Goal: Task Accomplishment & Management: Manage account settings

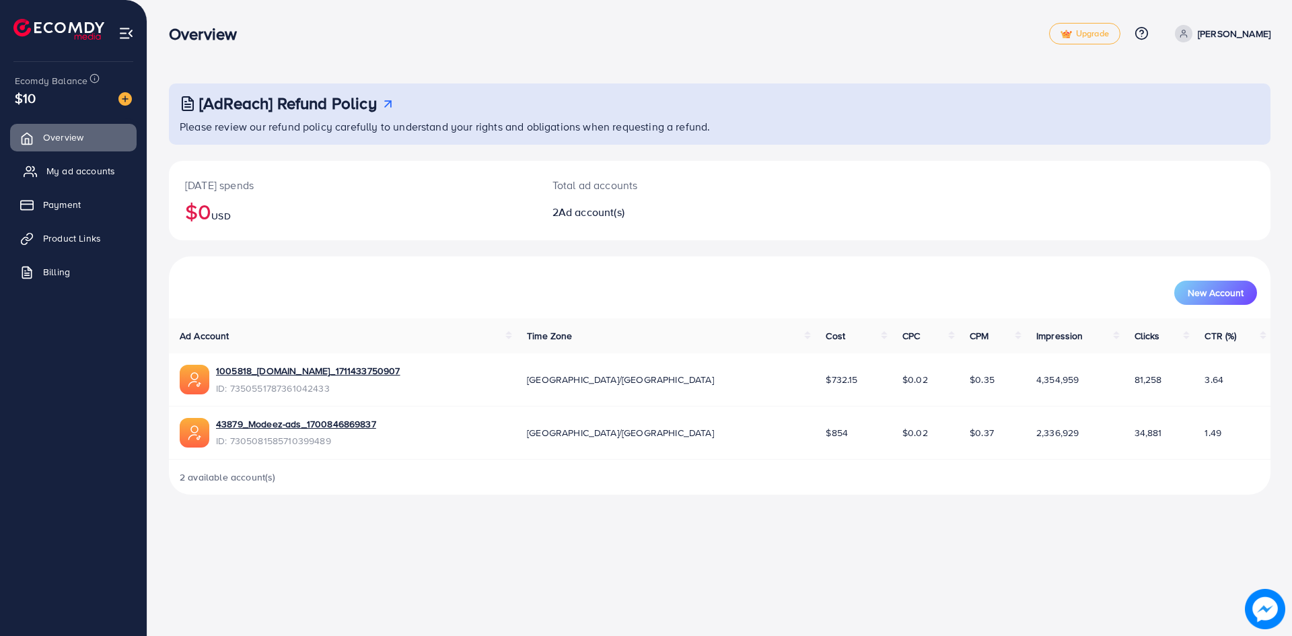
click at [79, 180] on link "My ad accounts" at bounding box center [73, 171] width 127 height 27
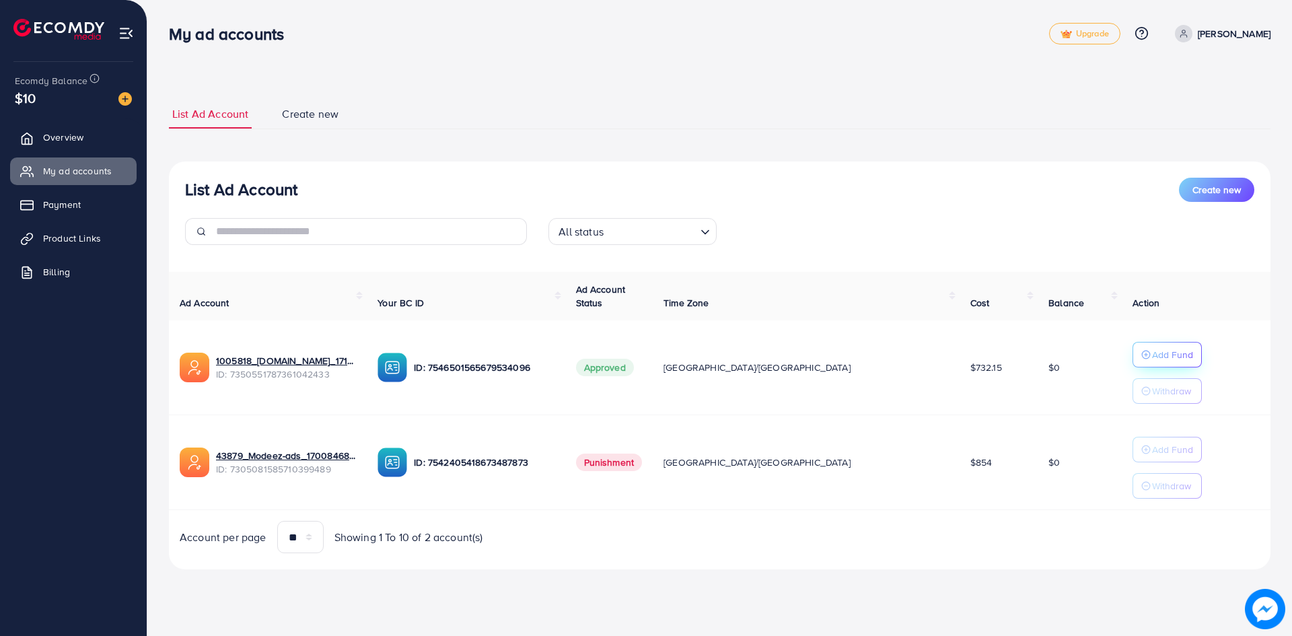
click at [625, 362] on p "Add Fund" at bounding box center [1172, 355] width 41 height 16
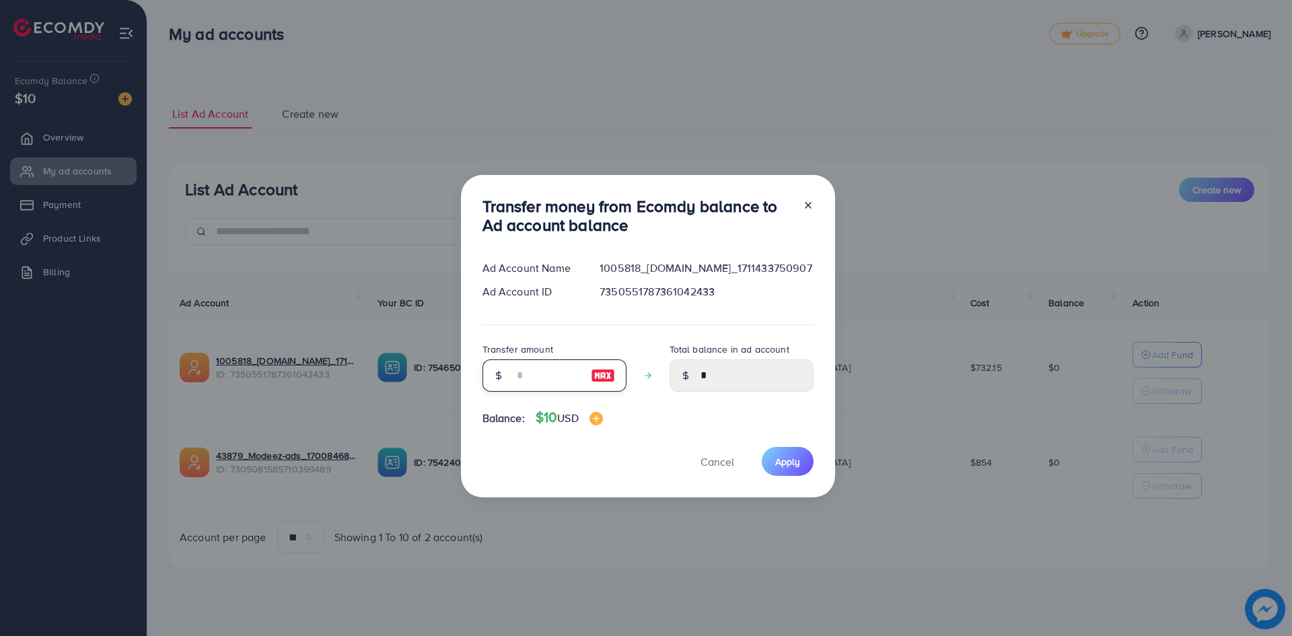
click at [526, 370] on input "number" at bounding box center [547, 375] width 67 height 32
type input "*"
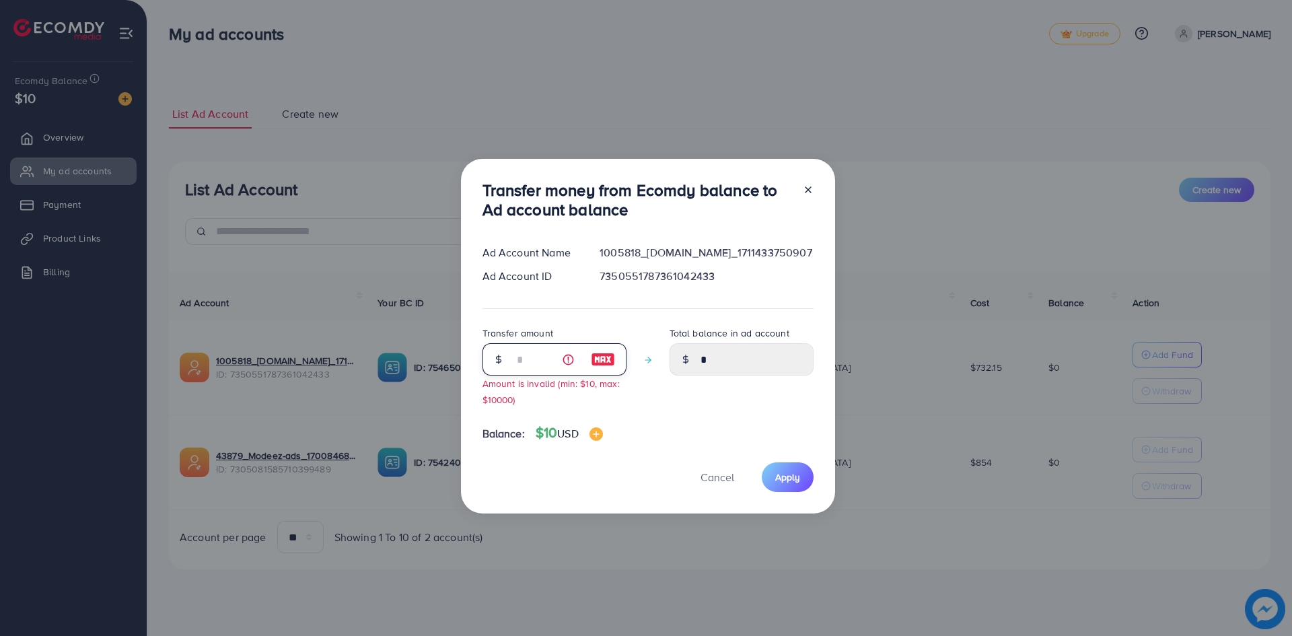
type input "****"
click at [530, 360] on input "*" at bounding box center [547, 359] width 67 height 32
click at [595, 363] on img at bounding box center [603, 359] width 24 height 16
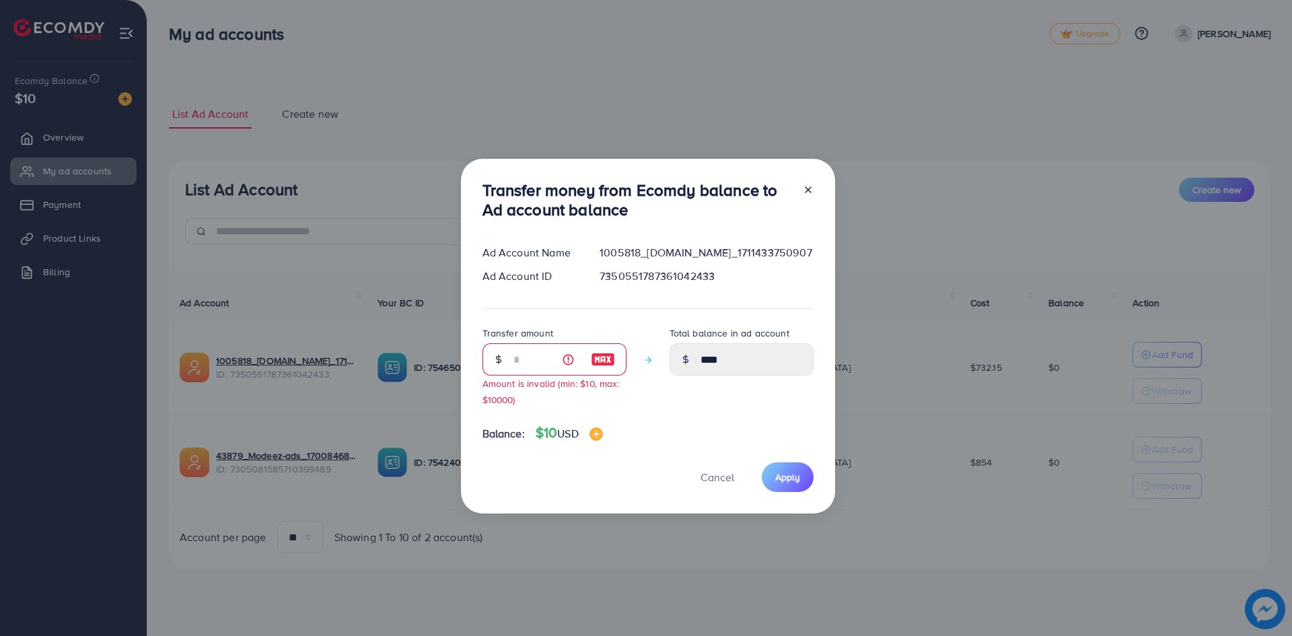
type input "**"
type input "*****"
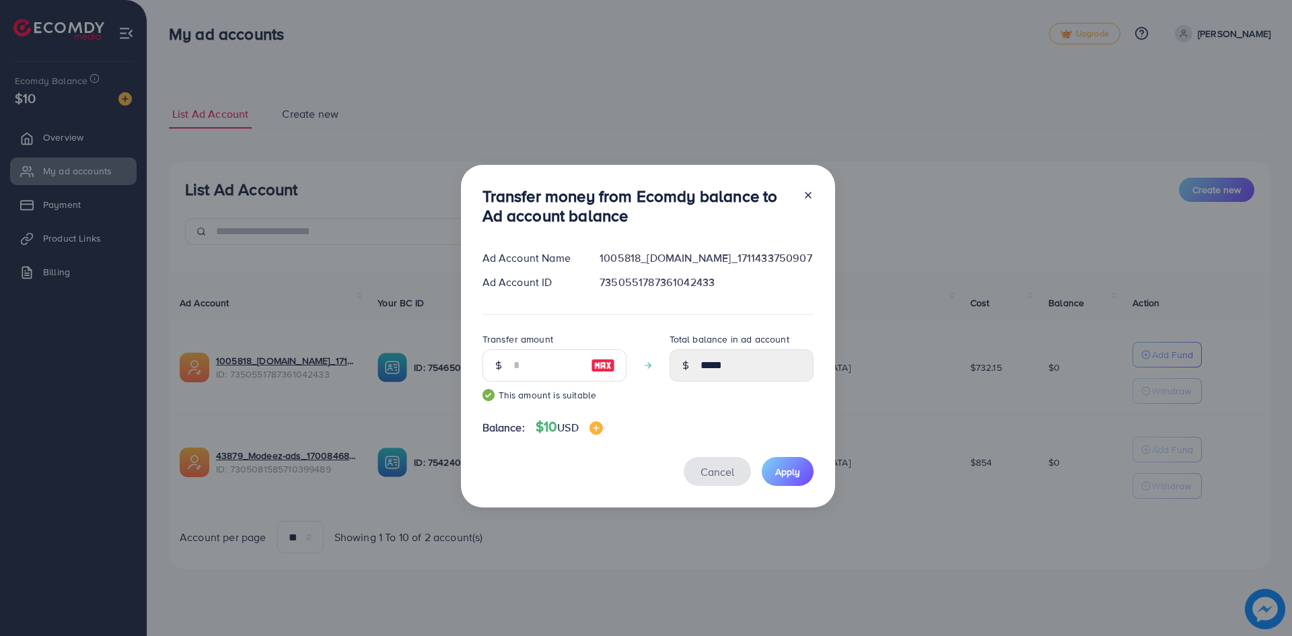
click at [625, 470] on span "Cancel" at bounding box center [718, 471] width 34 height 15
type input "*"
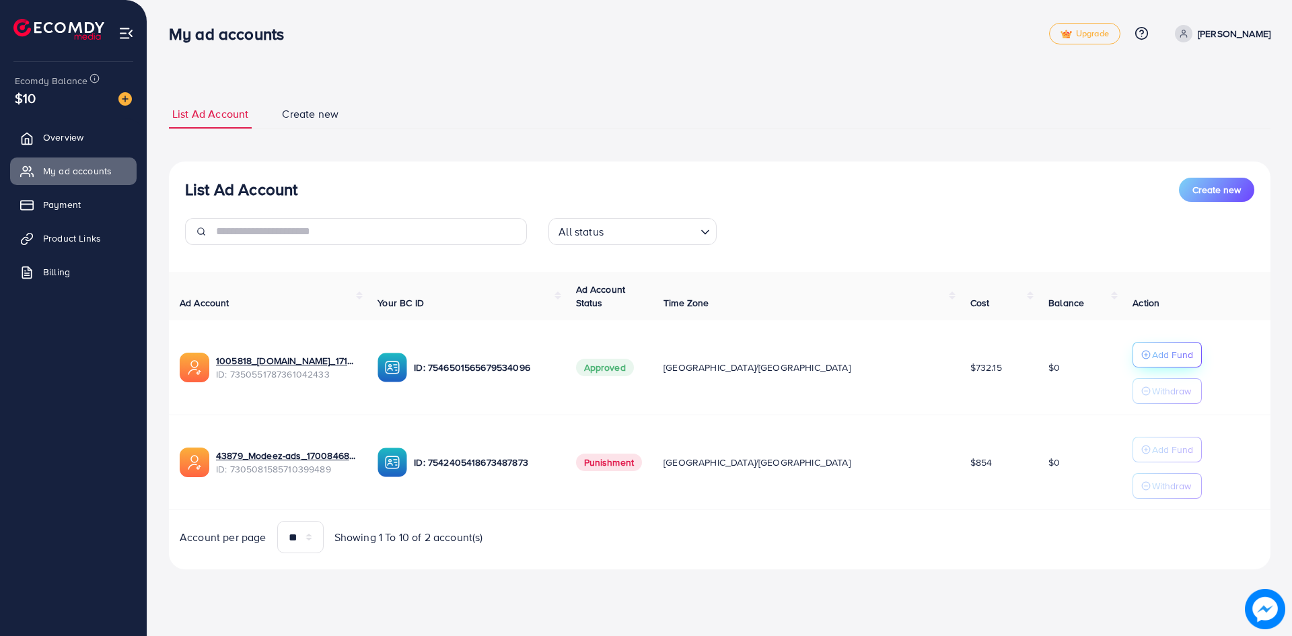
click at [625, 349] on p "Add Fund" at bounding box center [1172, 355] width 41 height 16
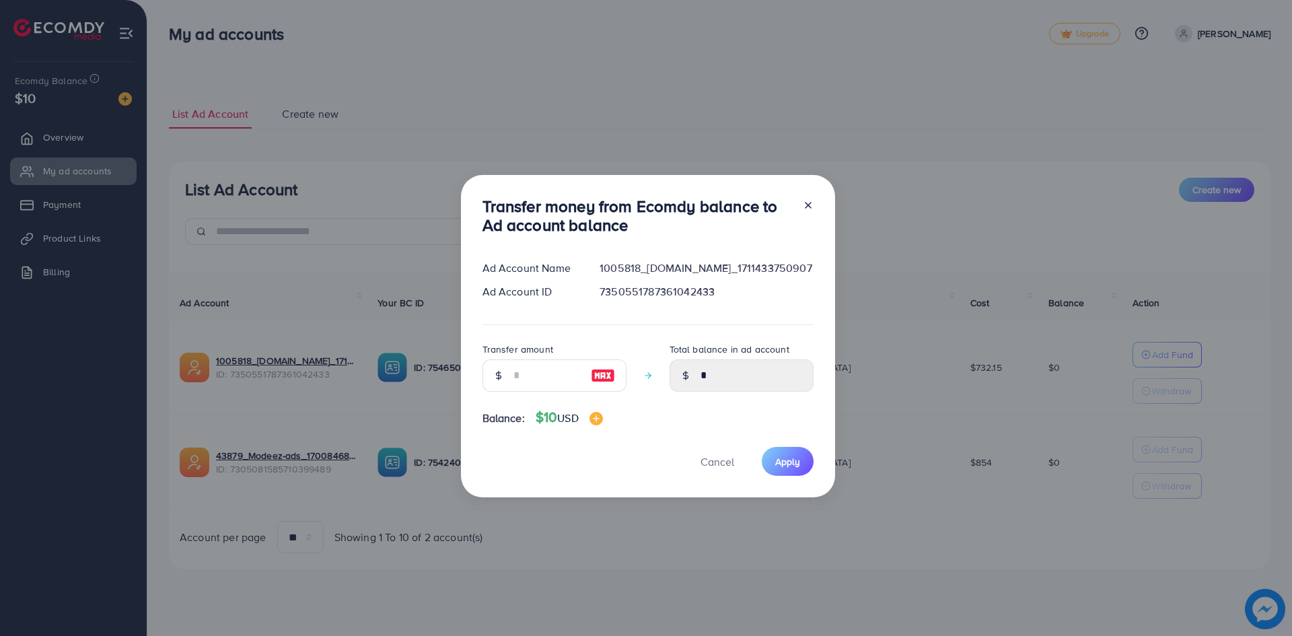
click at [592, 374] on img at bounding box center [603, 376] width 24 height 16
type input "**"
type input "*****"
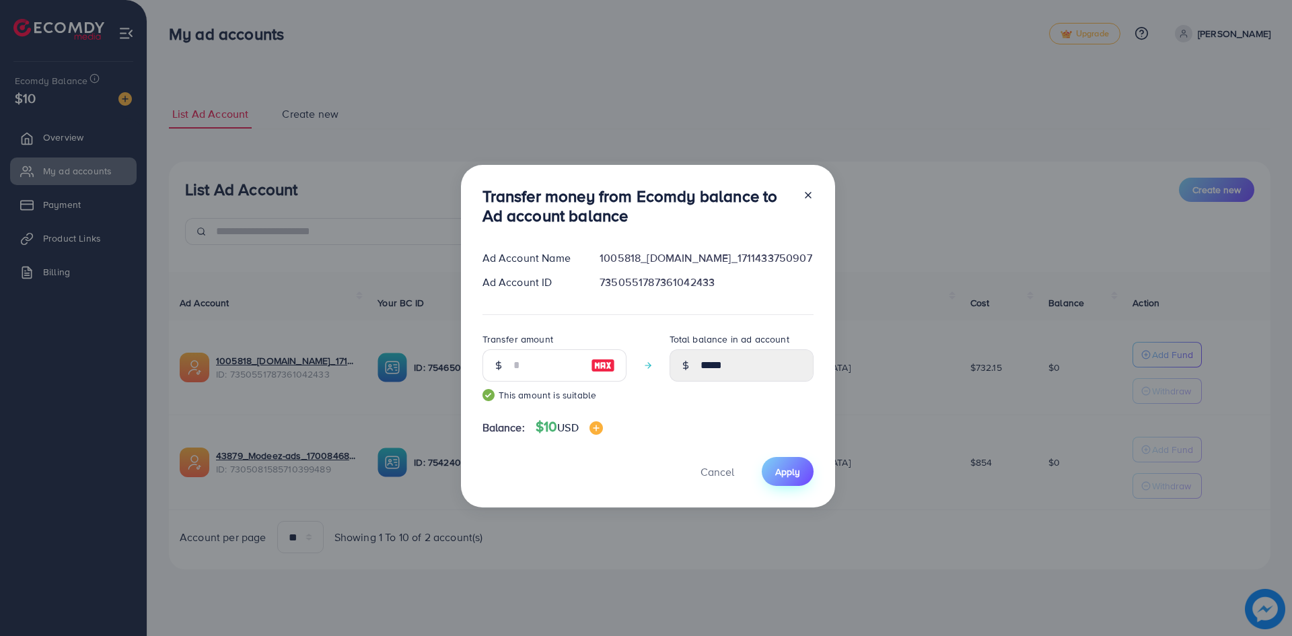
click at [625, 468] on button "Apply" at bounding box center [788, 471] width 52 height 29
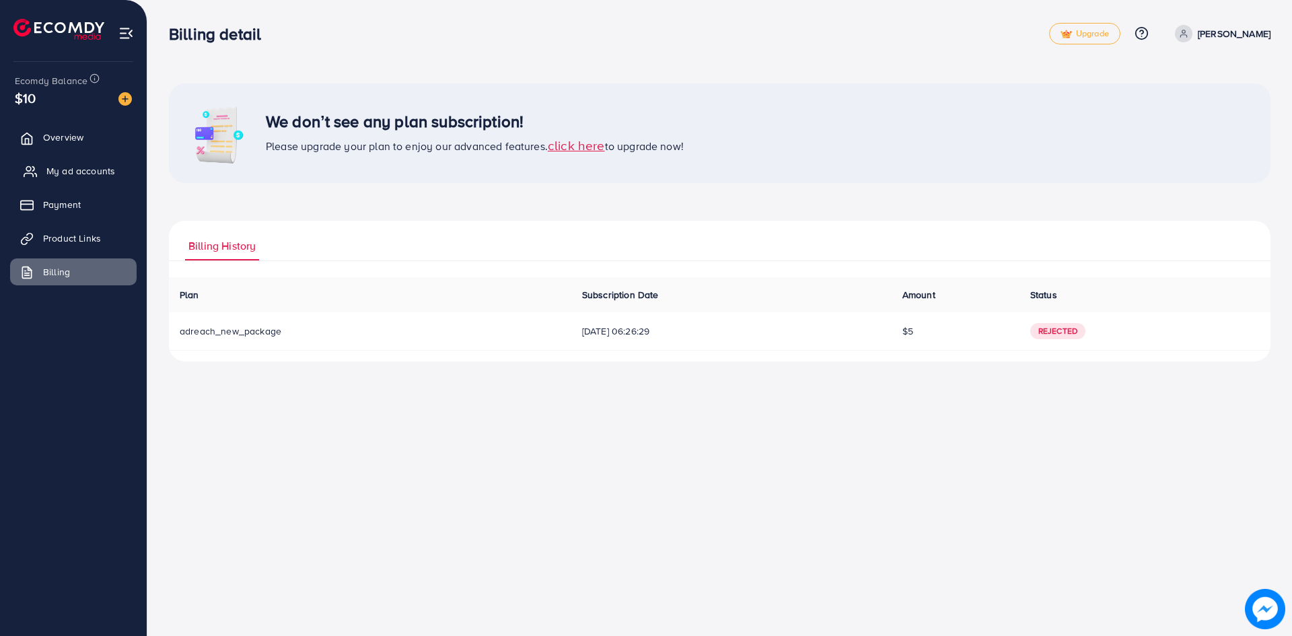
click at [90, 171] on span "My ad accounts" at bounding box center [80, 170] width 69 height 13
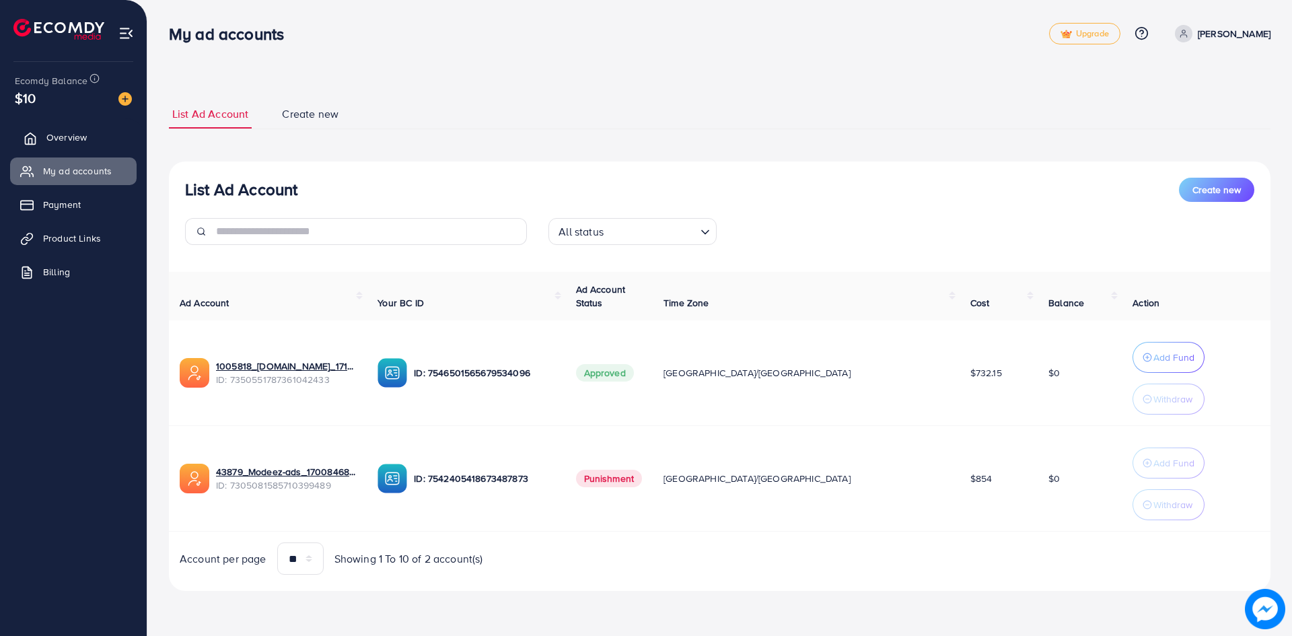
click at [76, 141] on span "Overview" at bounding box center [66, 137] width 40 height 13
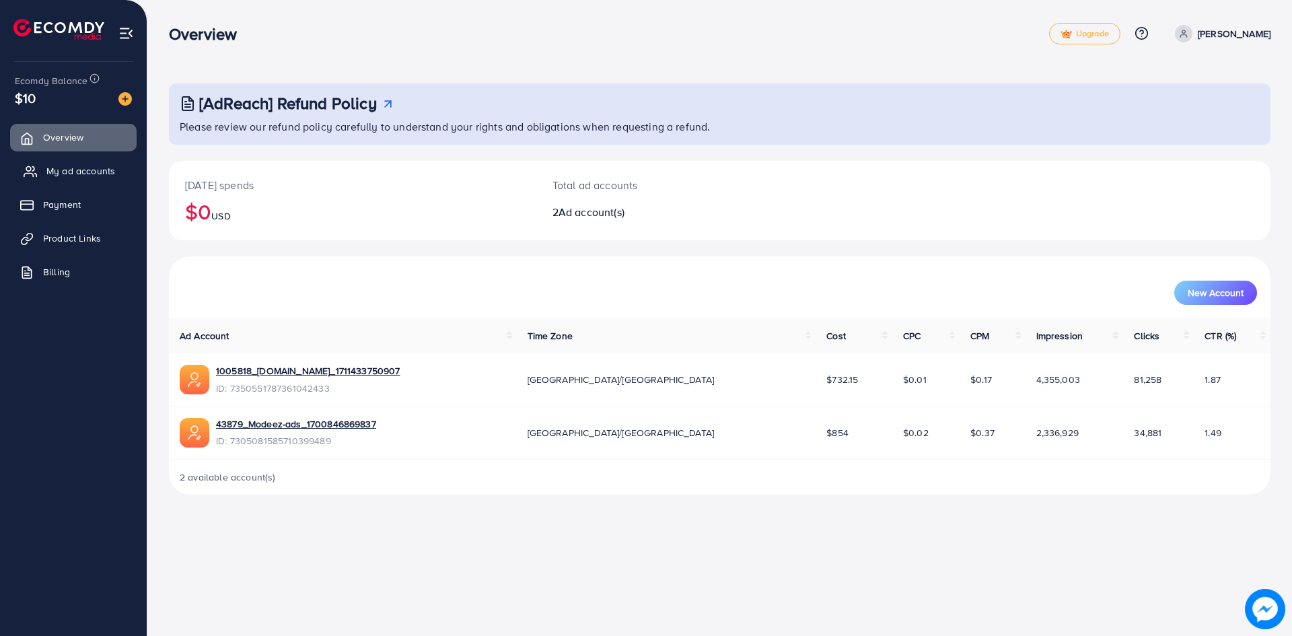
click at [80, 175] on span "My ad accounts" at bounding box center [80, 170] width 69 height 13
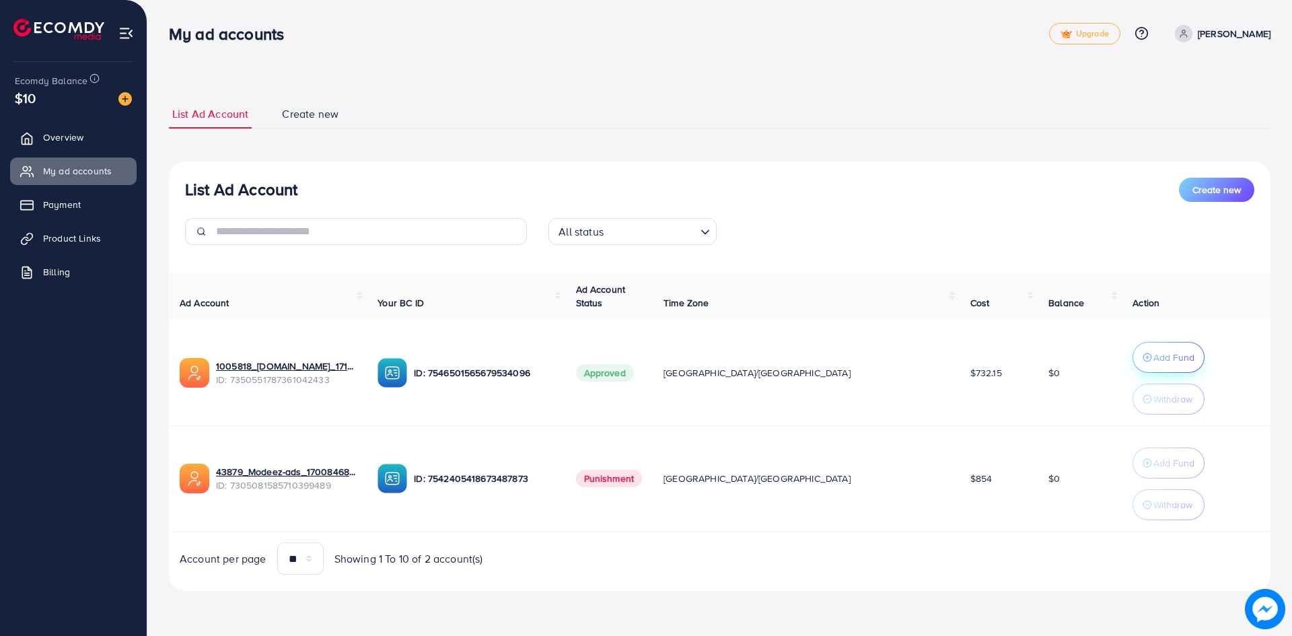
click at [625, 359] on p "Add Fund" at bounding box center [1174, 357] width 41 height 16
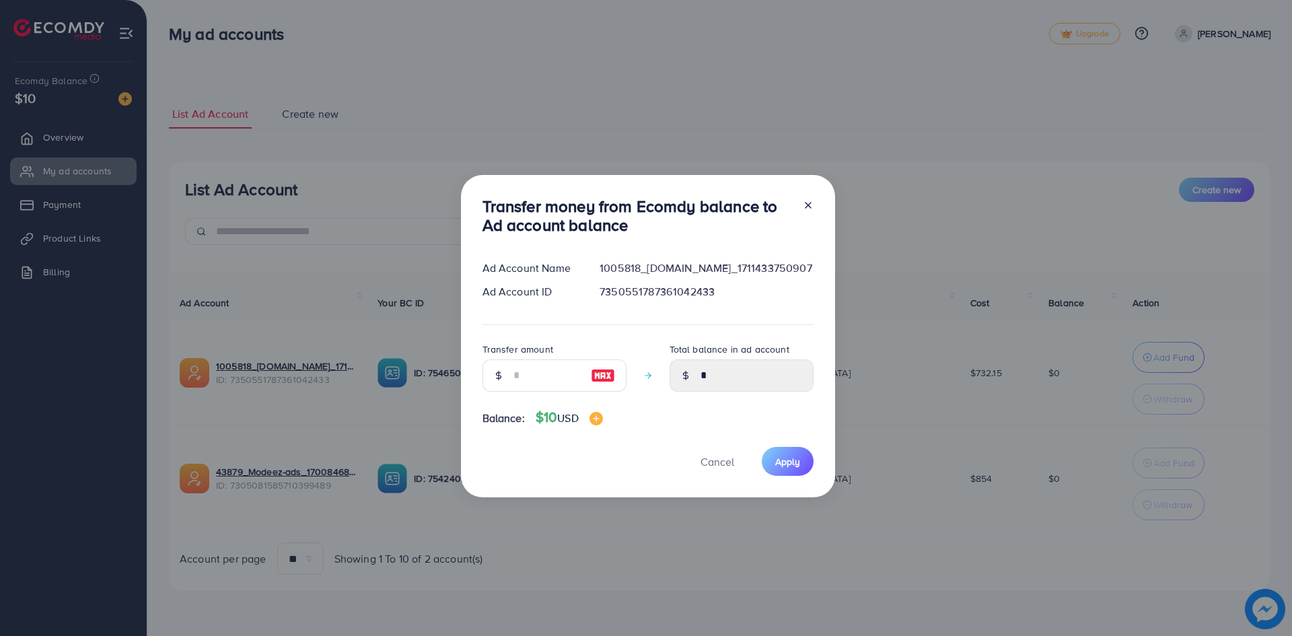
click at [606, 375] on img at bounding box center [603, 376] width 24 height 16
type input "**"
type input "*****"
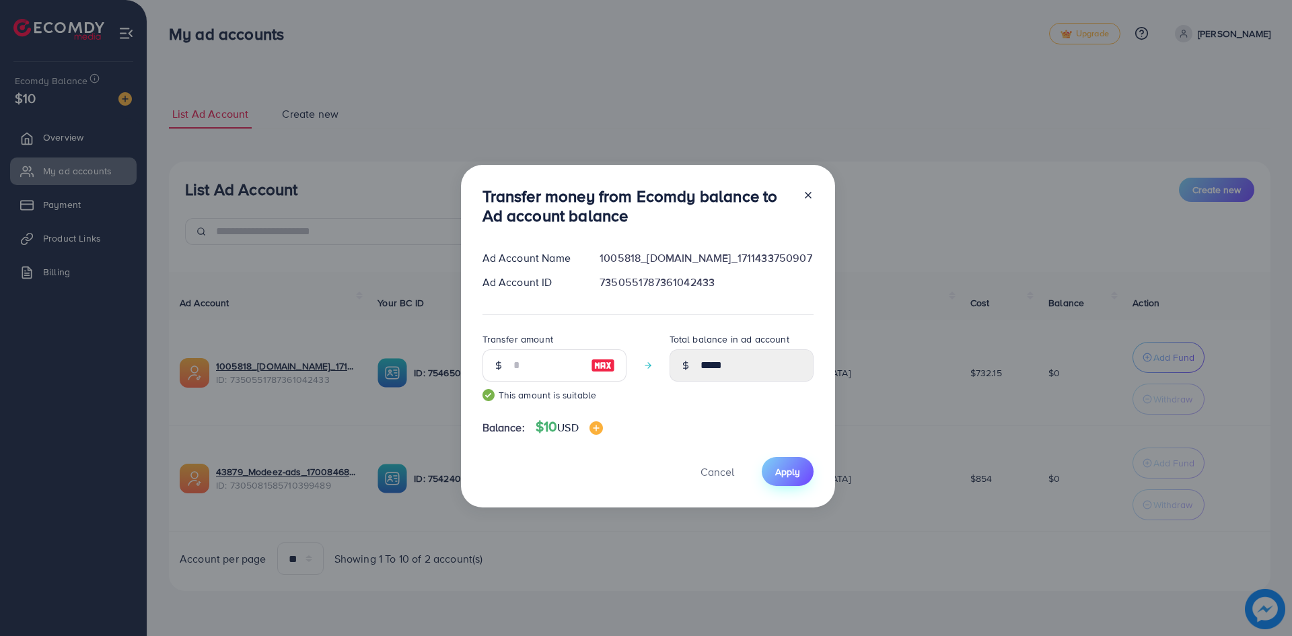
click at [625, 469] on span "Apply" at bounding box center [787, 471] width 25 height 13
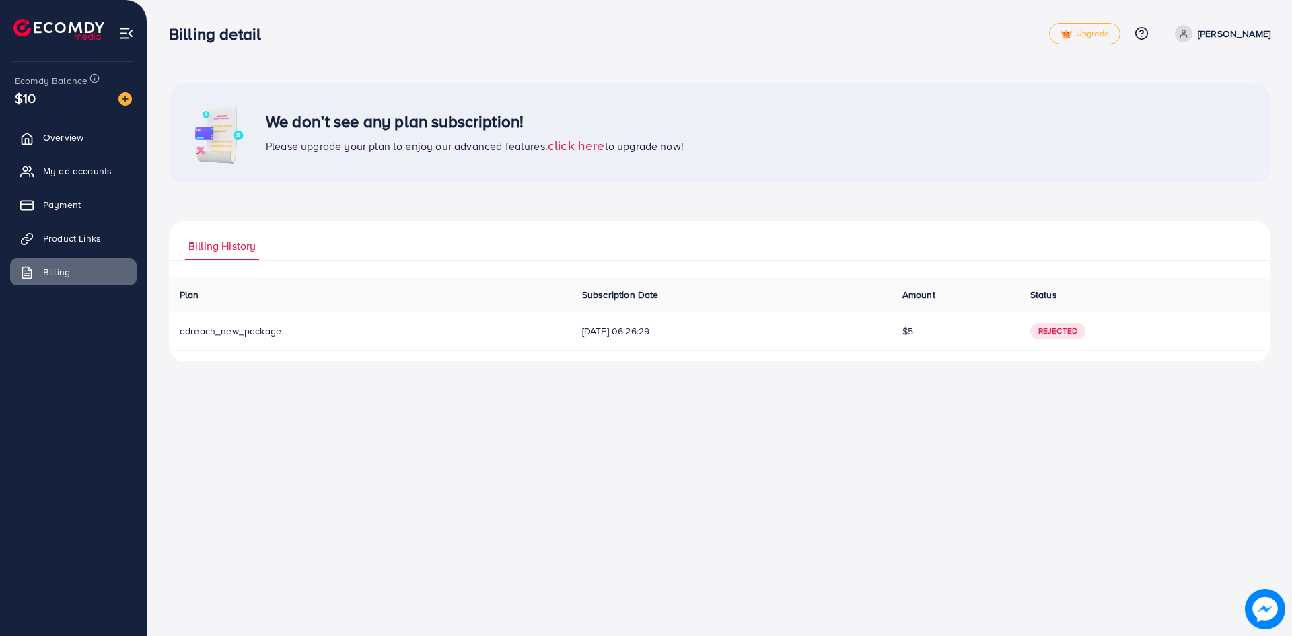
click at [596, 144] on span "click here" at bounding box center [576, 145] width 57 height 18
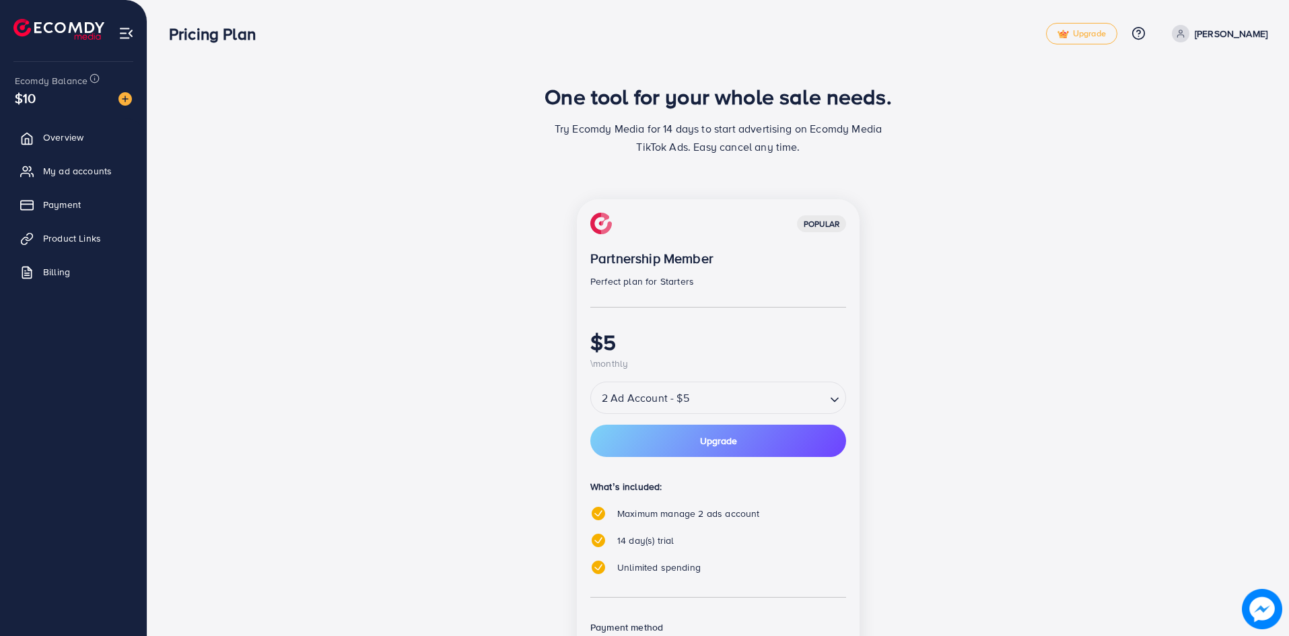
click at [625, 395] on div "2 Ad Account - $5" at bounding box center [708, 398] width 235 height 24
click at [625, 430] on div "popular Partnership Member Perfect plan for Starters $5 \monthly 2 Ad Account -…" at bounding box center [718, 469] width 283 height 541
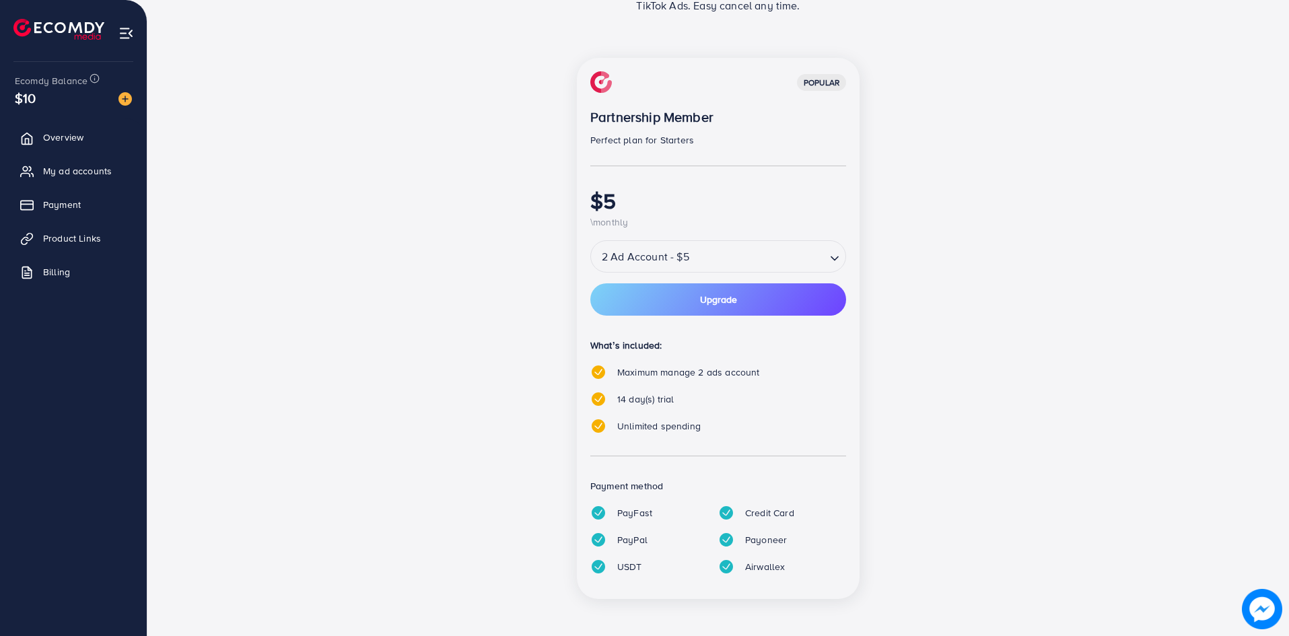
scroll to position [142, 0]
click at [625, 306] on button "Upgrade" at bounding box center [718, 299] width 256 height 32
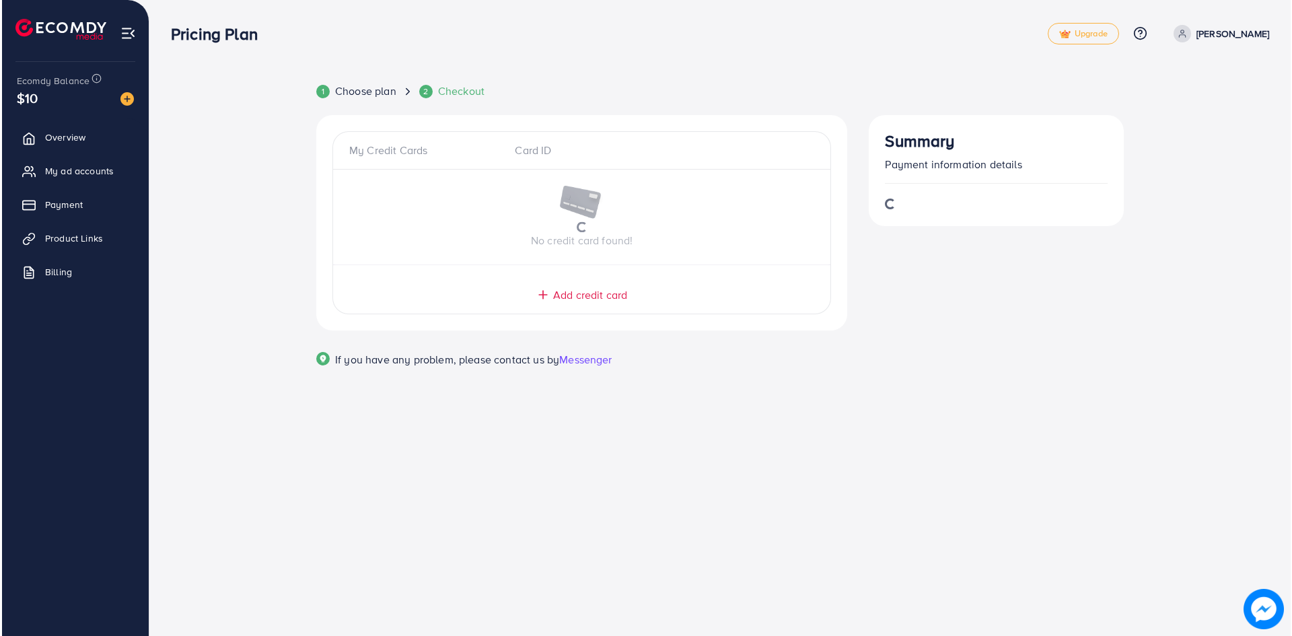
scroll to position [0, 0]
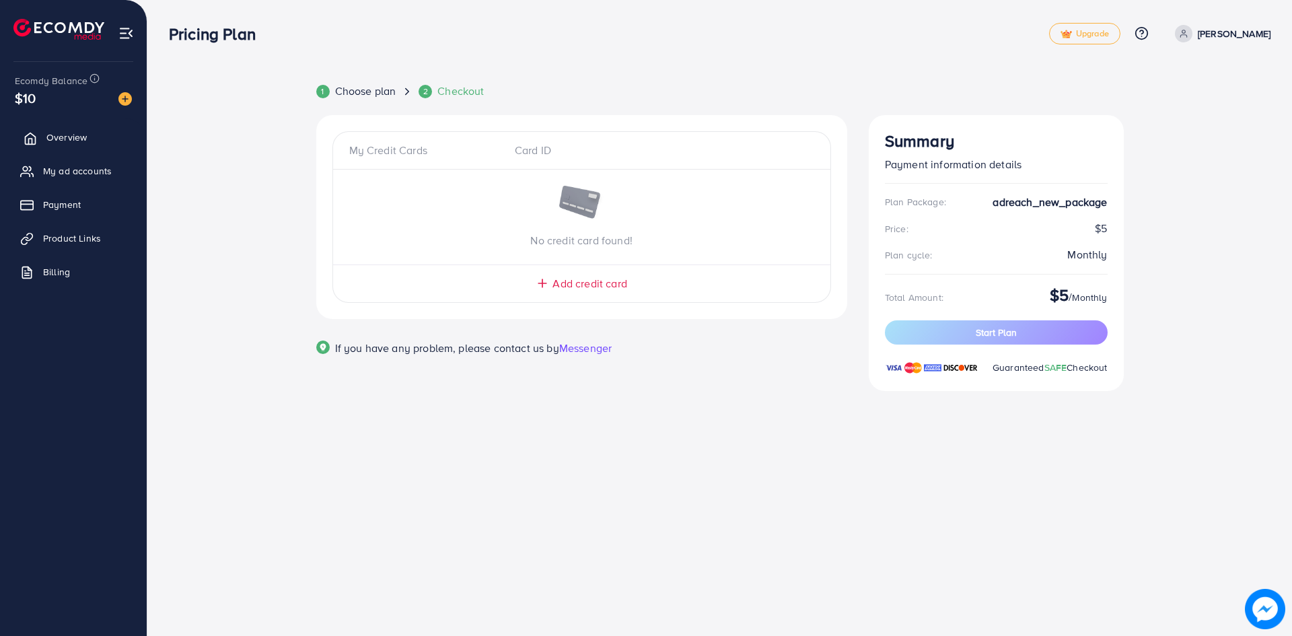
click at [71, 129] on link "Overview" at bounding box center [73, 137] width 127 height 27
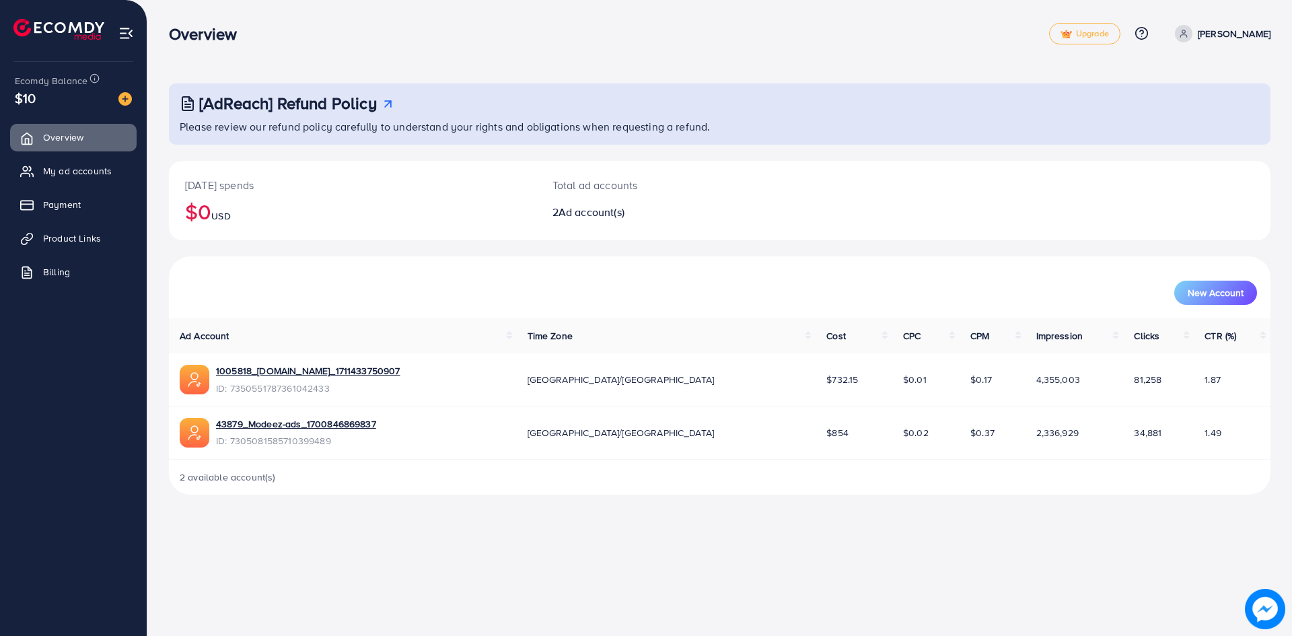
click at [625, 380] on span "1.87" at bounding box center [1213, 379] width 16 height 13
click at [83, 172] on span "My ad accounts" at bounding box center [80, 170] width 69 height 13
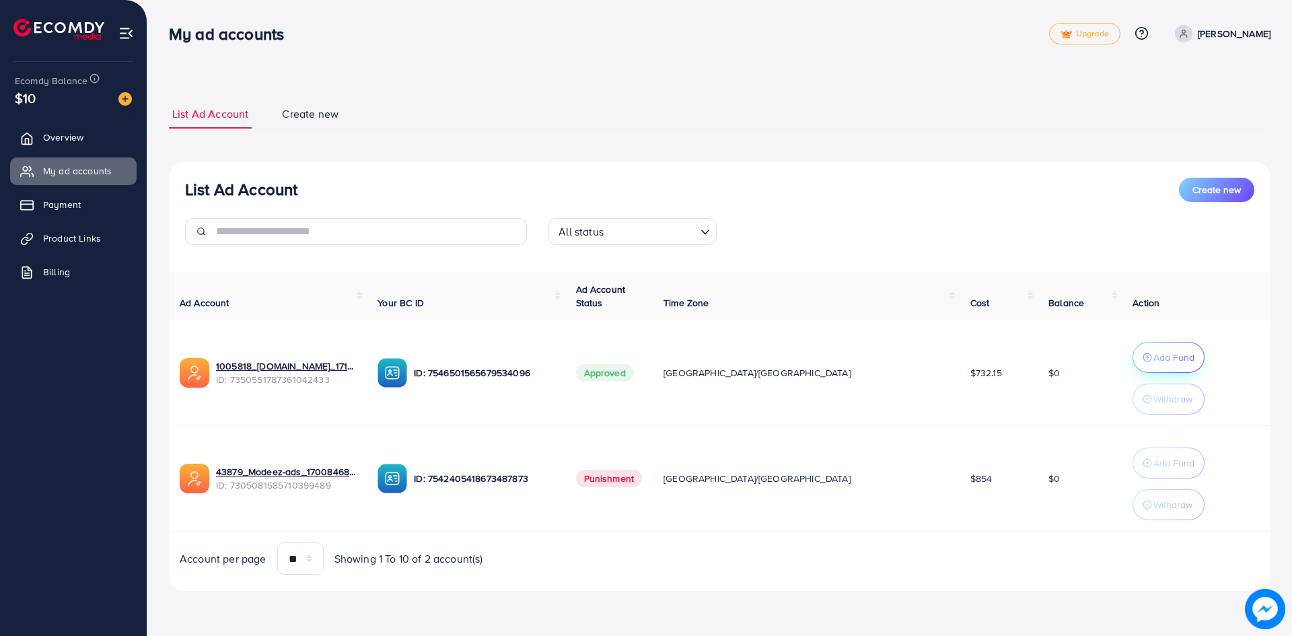
click at [625, 356] on p "Add Fund" at bounding box center [1174, 357] width 41 height 16
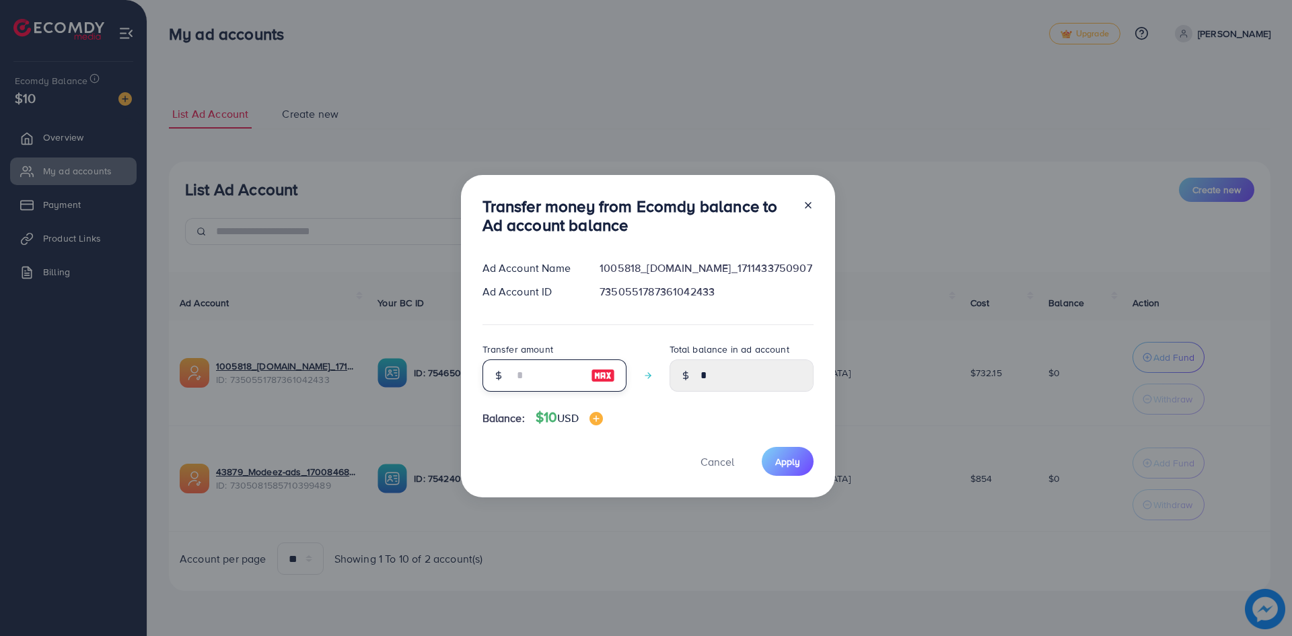
click at [531, 368] on input "number" at bounding box center [547, 375] width 67 height 32
type input "*"
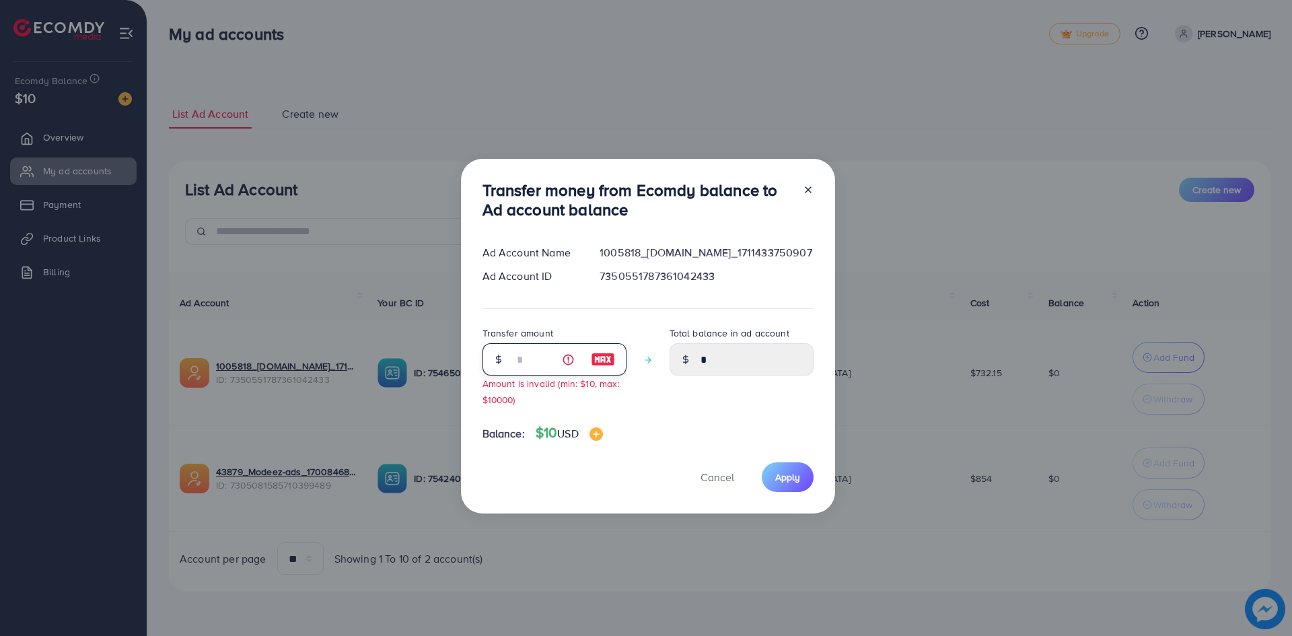
type input "****"
type input "**"
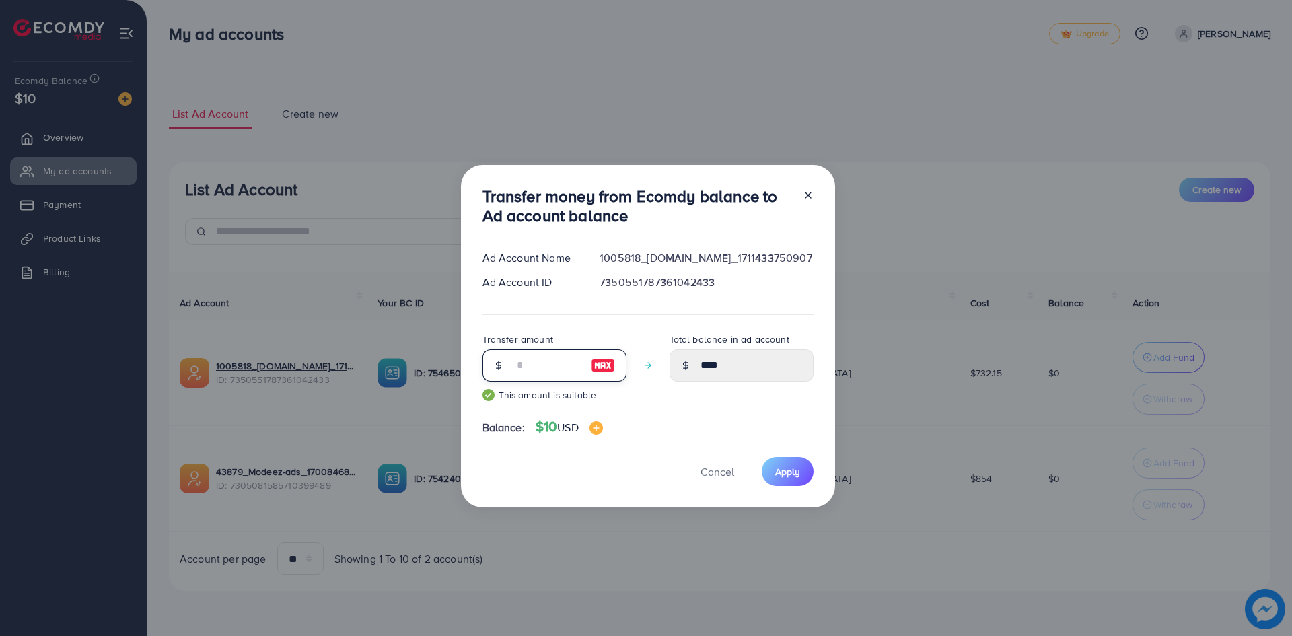
type input "*****"
type input "**"
click at [625, 386] on div "Total balance in ad account *****" at bounding box center [742, 371] width 144 height 81
click at [625, 474] on span "Apply" at bounding box center [787, 471] width 25 height 13
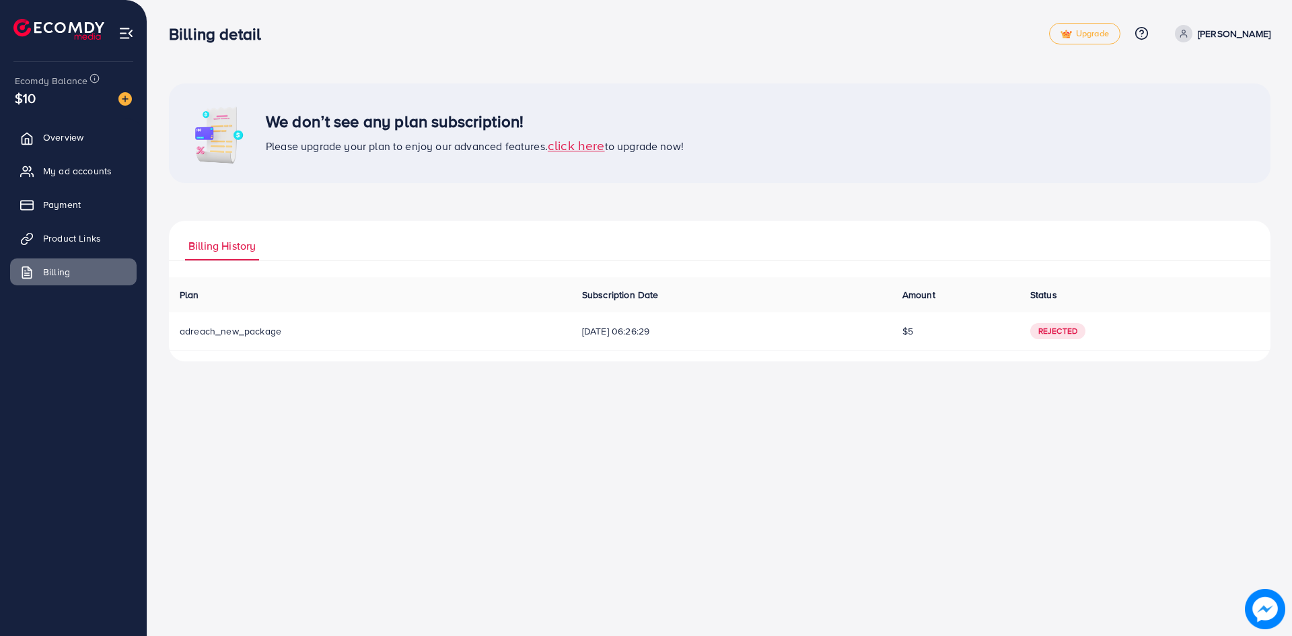
click at [625, 334] on span "Rejected" at bounding box center [1058, 331] width 55 height 16
click at [192, 336] on span "adreach_new_package" at bounding box center [231, 330] width 102 height 13
click at [55, 139] on span "Overview" at bounding box center [66, 137] width 40 height 13
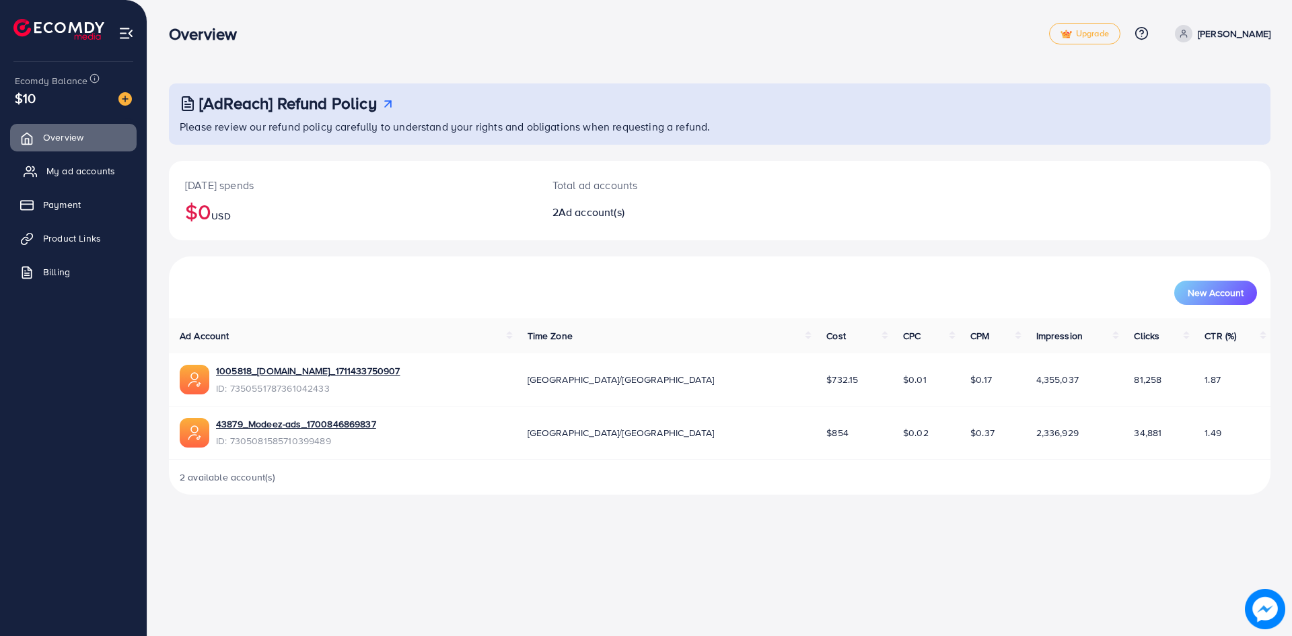
click at [78, 179] on link "My ad accounts" at bounding box center [73, 171] width 127 height 27
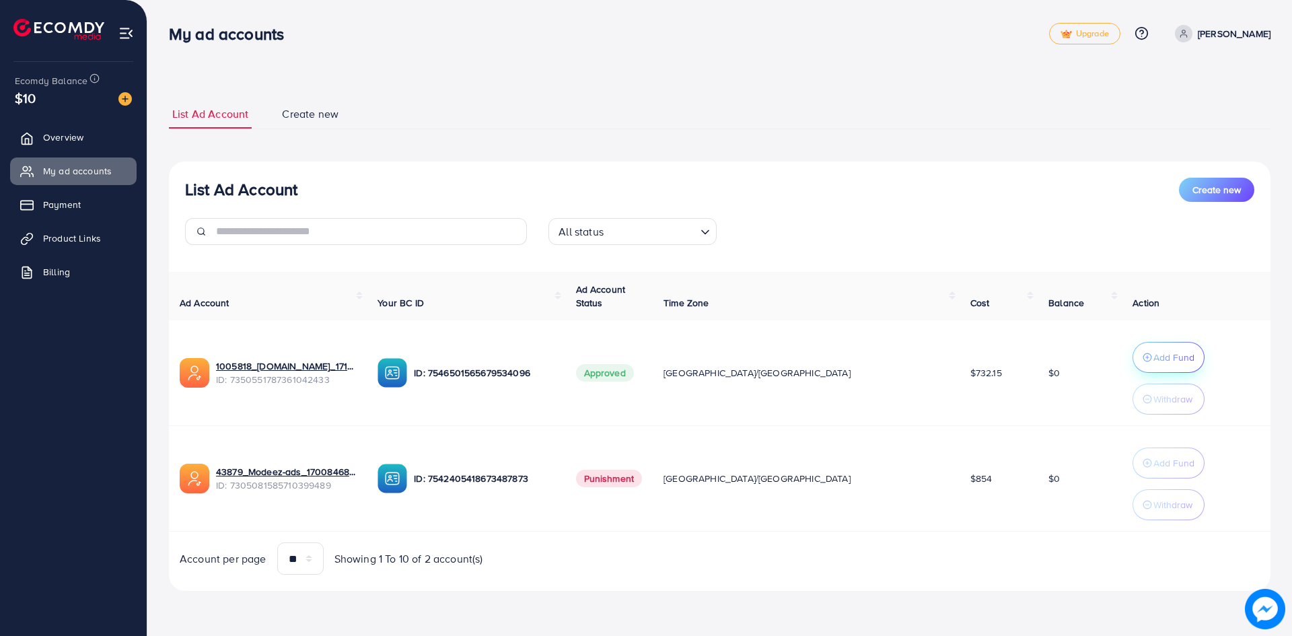
click at [625, 360] on p "Add Fund" at bounding box center [1174, 357] width 41 height 16
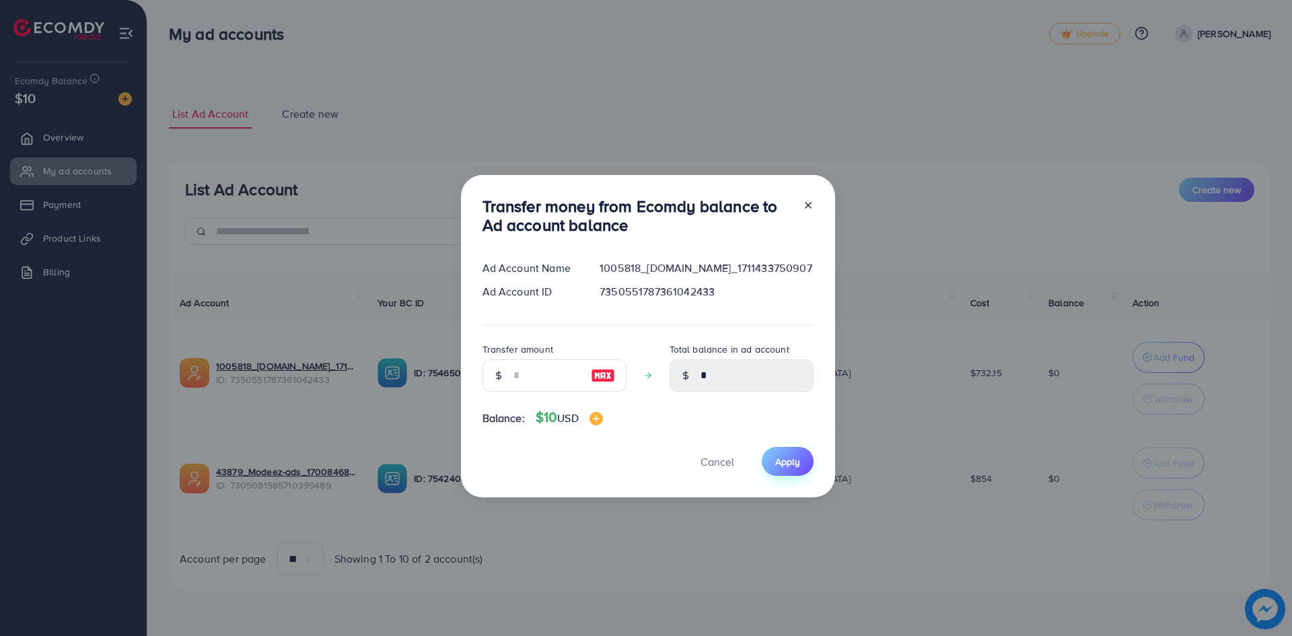
click at [625, 462] on span "Apply" at bounding box center [787, 461] width 25 height 13
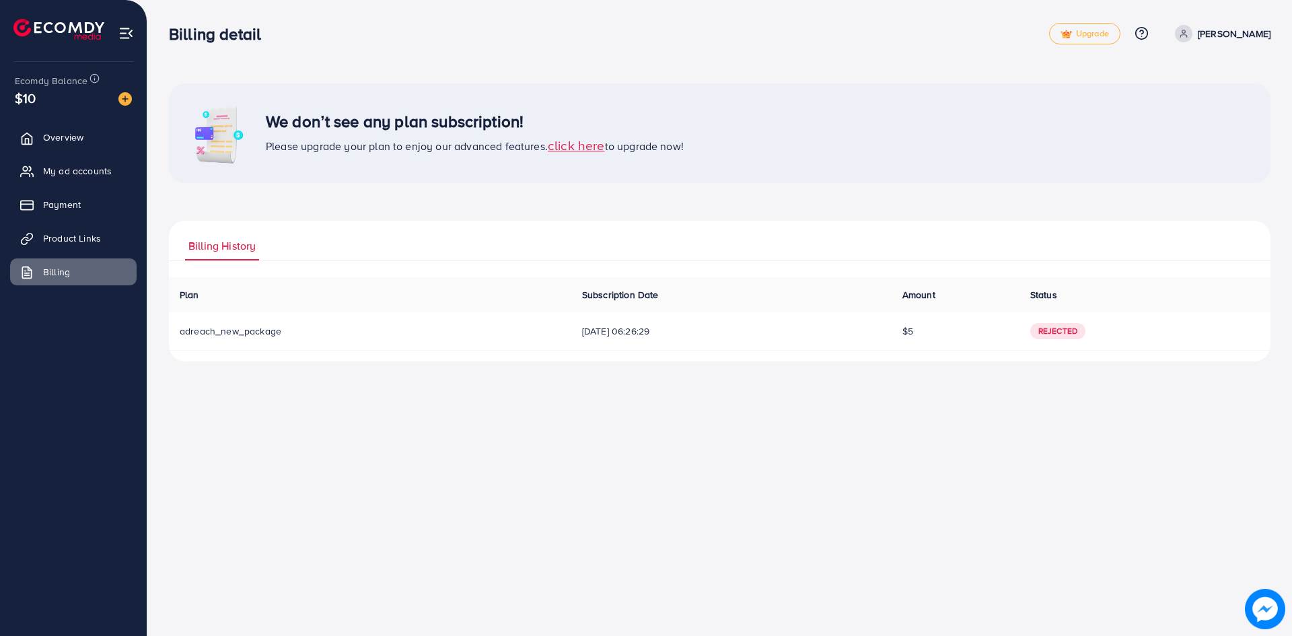
click at [594, 149] on span "click here" at bounding box center [576, 145] width 57 height 18
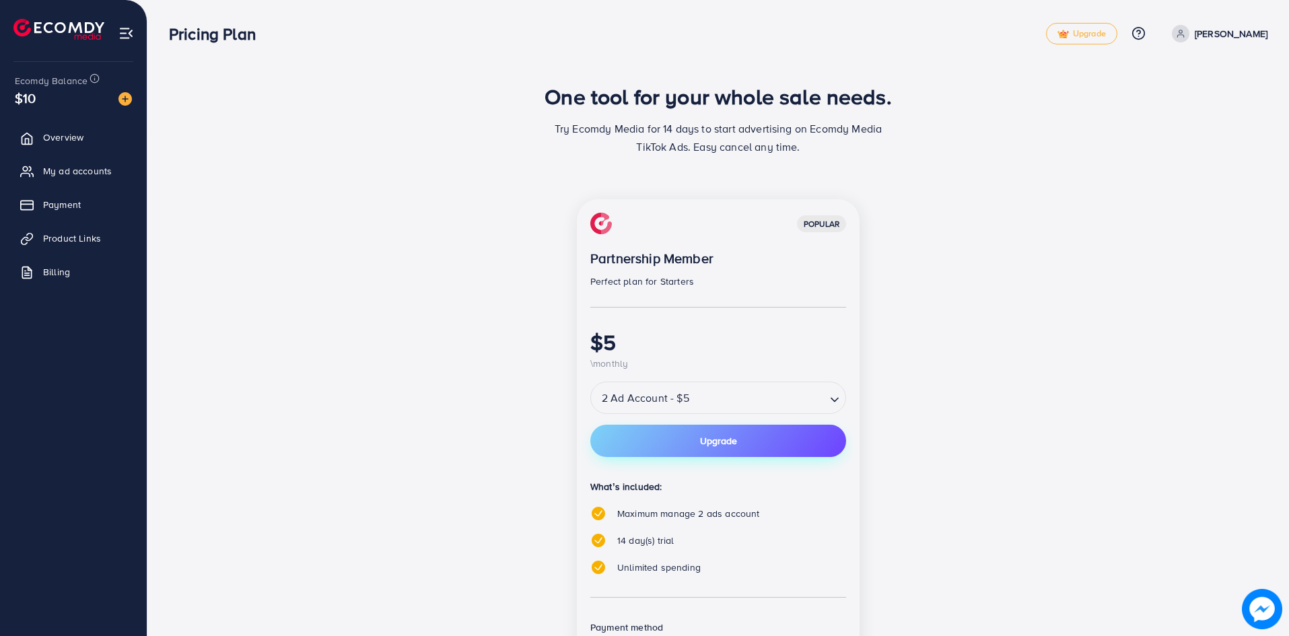
click at [625, 448] on button "Upgrade" at bounding box center [718, 441] width 256 height 32
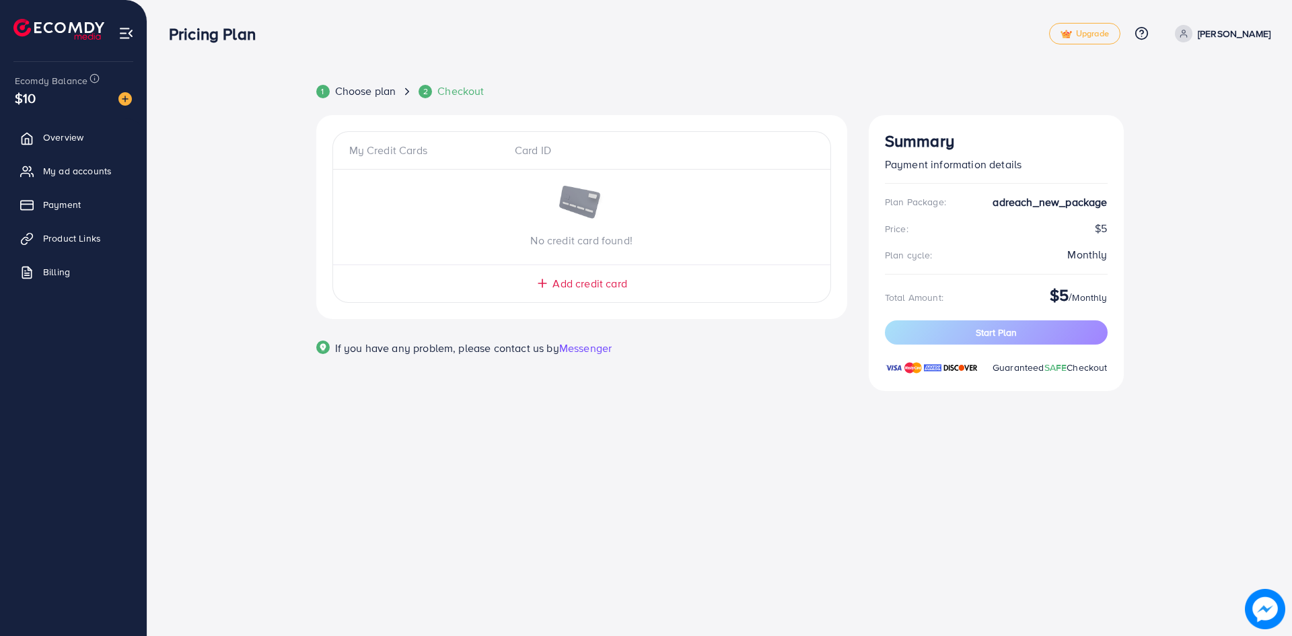
click at [495, 144] on div "My Credit Cards" at bounding box center [426, 150] width 155 height 15
click at [44, 133] on link "Overview" at bounding box center [73, 137] width 127 height 27
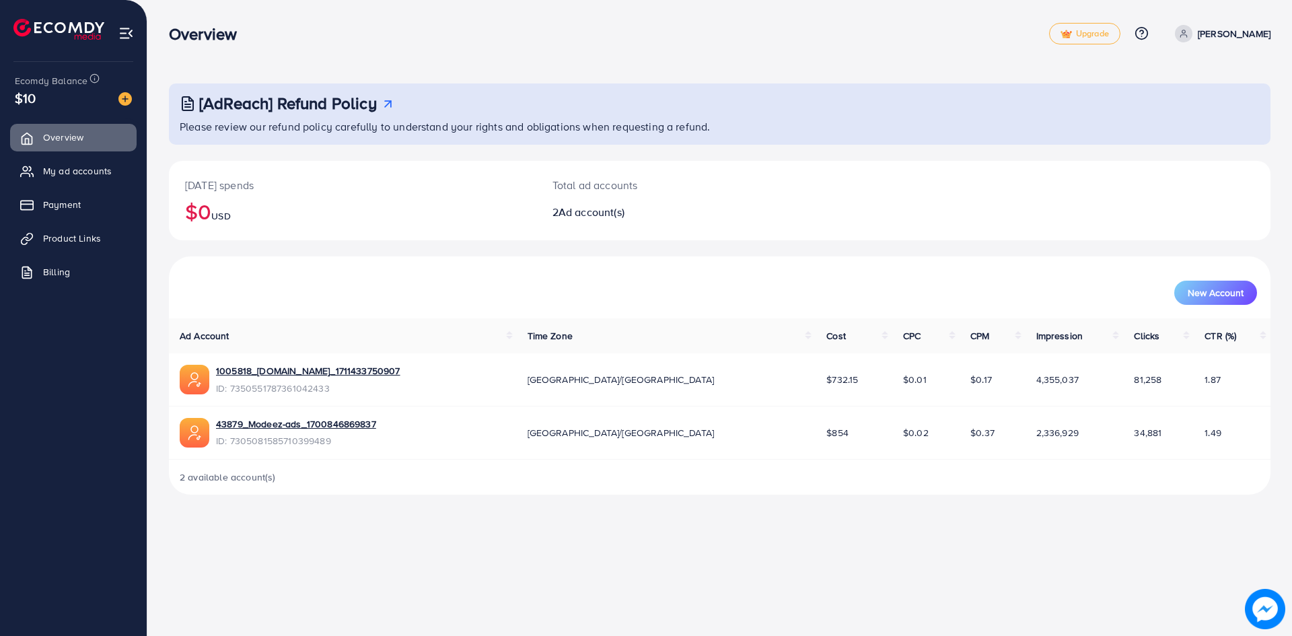
click at [625, 380] on span "1.87" at bounding box center [1213, 379] width 16 height 13
click at [88, 180] on link "My ad accounts" at bounding box center [73, 171] width 127 height 27
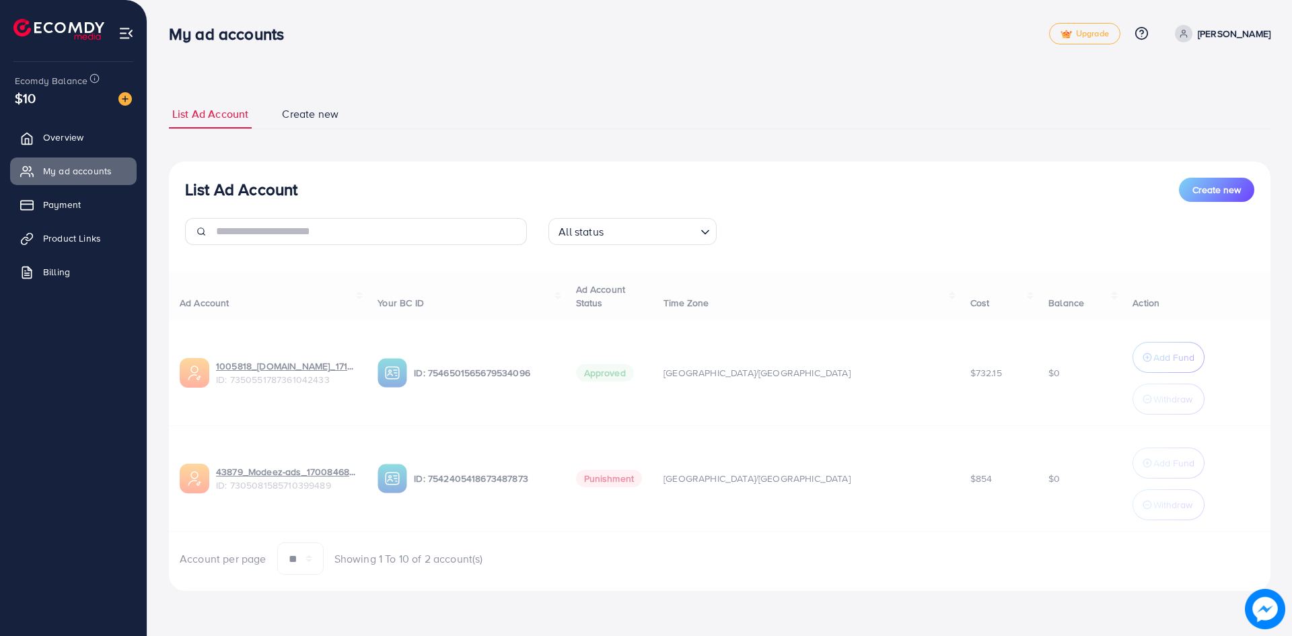
click at [625, 370] on div "Ad Account Your BC ID Ad Account Status Time Zone Cost Balance Action 1005818_[…" at bounding box center [720, 424] width 1102 height 304
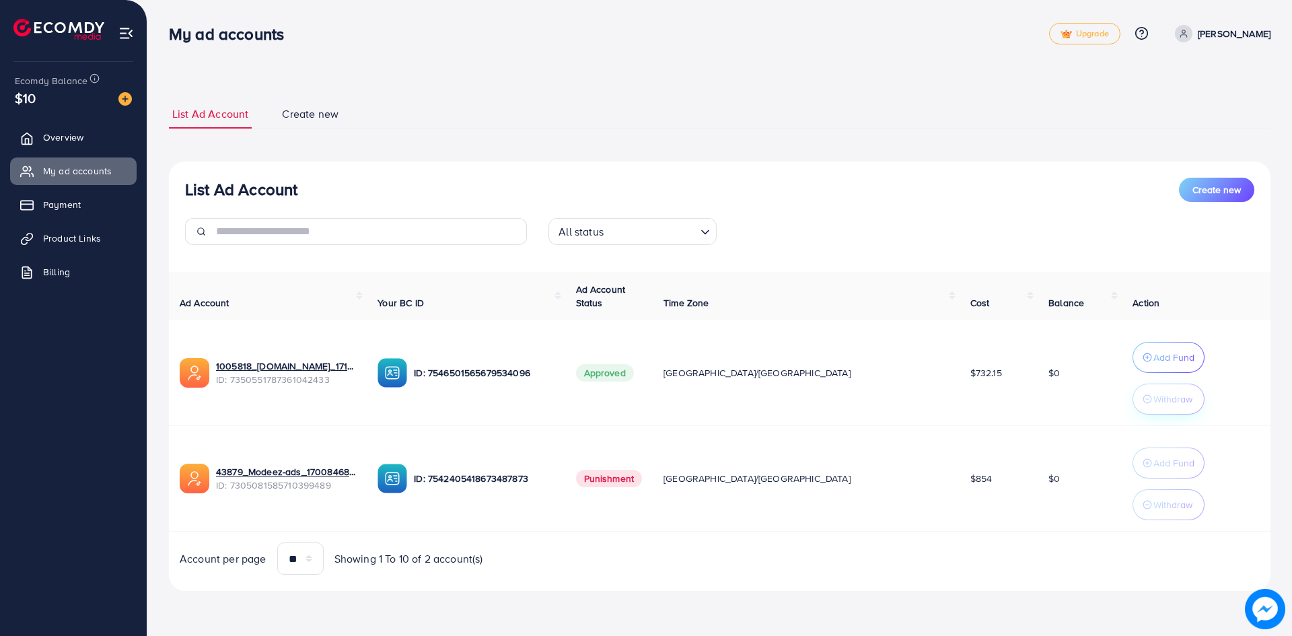
click at [625, 398] on p "Withdraw" at bounding box center [1173, 399] width 39 height 16
click at [625, 362] on p "Add Fund" at bounding box center [1174, 357] width 41 height 16
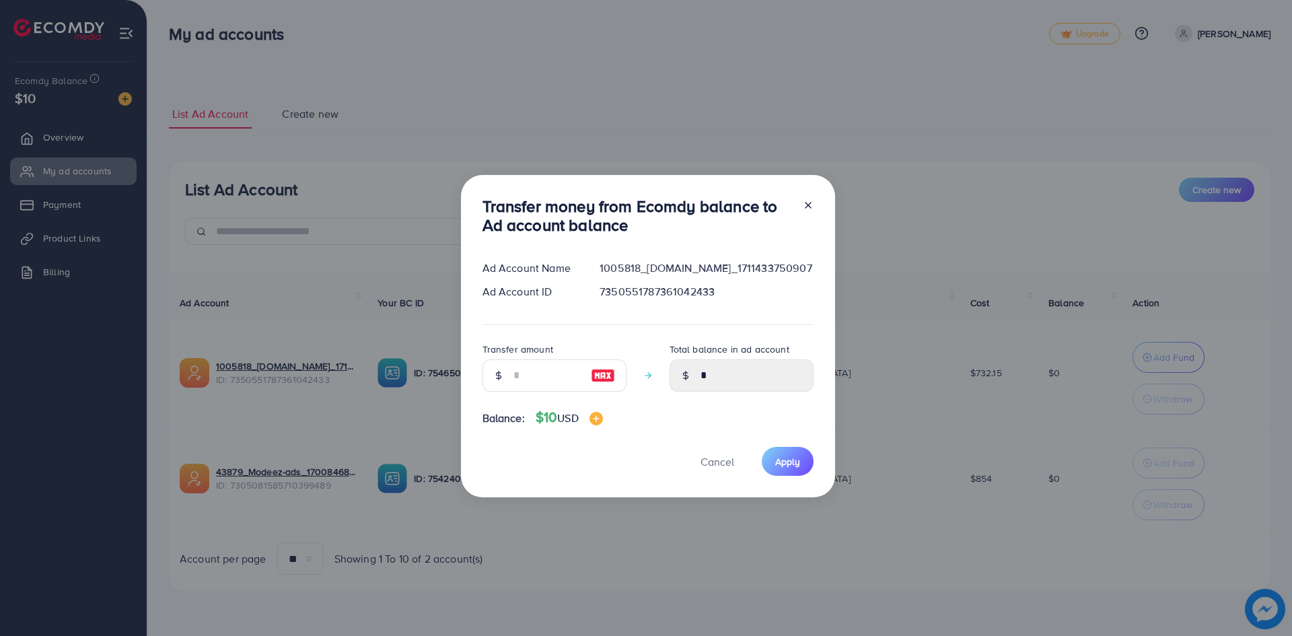
click at [625, 461] on div "Transfer money from Ecomdy balance to Ad account balance Ad Account Name 100581…" at bounding box center [648, 336] width 374 height 323
click at [625, 461] on span "Apply" at bounding box center [787, 461] width 25 height 13
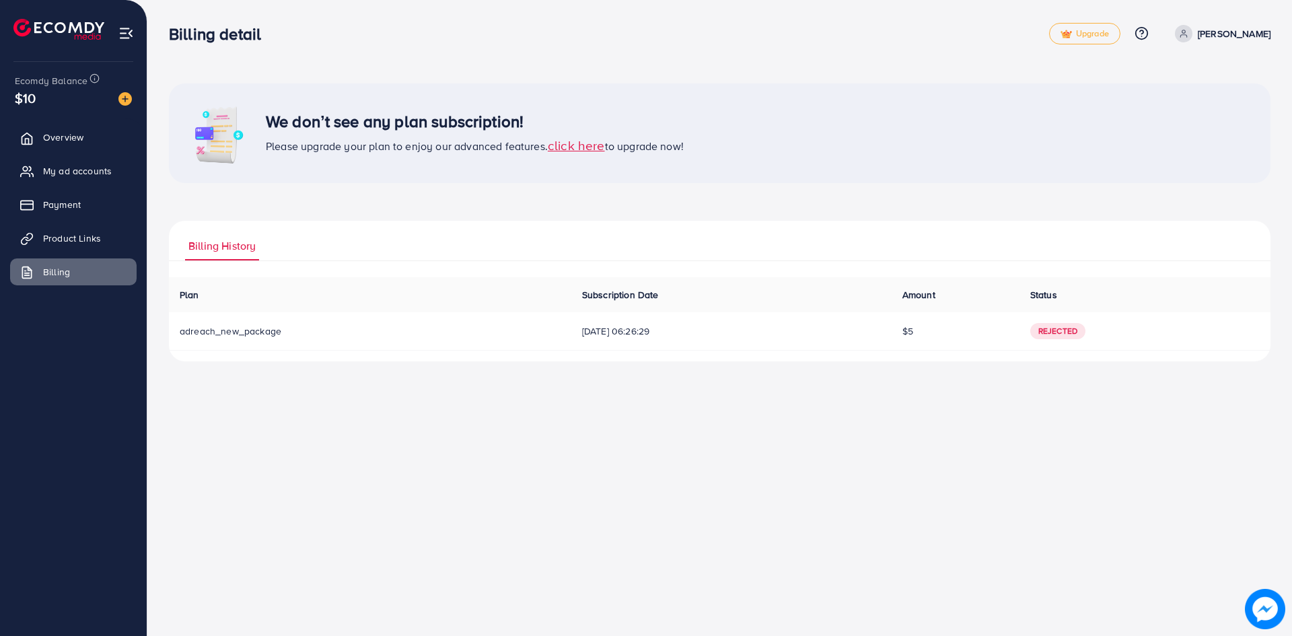
click at [428, 334] on td "adreach_new_package" at bounding box center [370, 331] width 403 height 38
click at [625, 331] on span "Rejected" at bounding box center [1058, 331] width 55 height 16
click at [592, 143] on span "click here" at bounding box center [576, 145] width 57 height 18
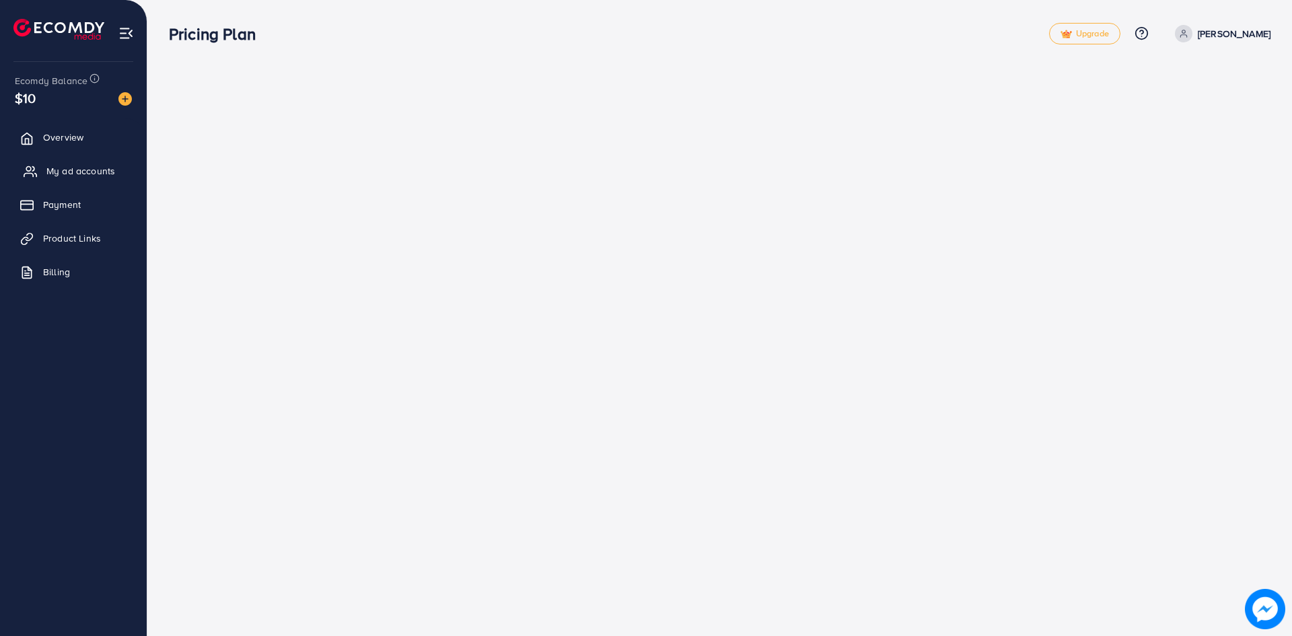
click at [81, 158] on link "My ad accounts" at bounding box center [73, 171] width 127 height 27
